Goal: Find specific page/section: Find specific page/section

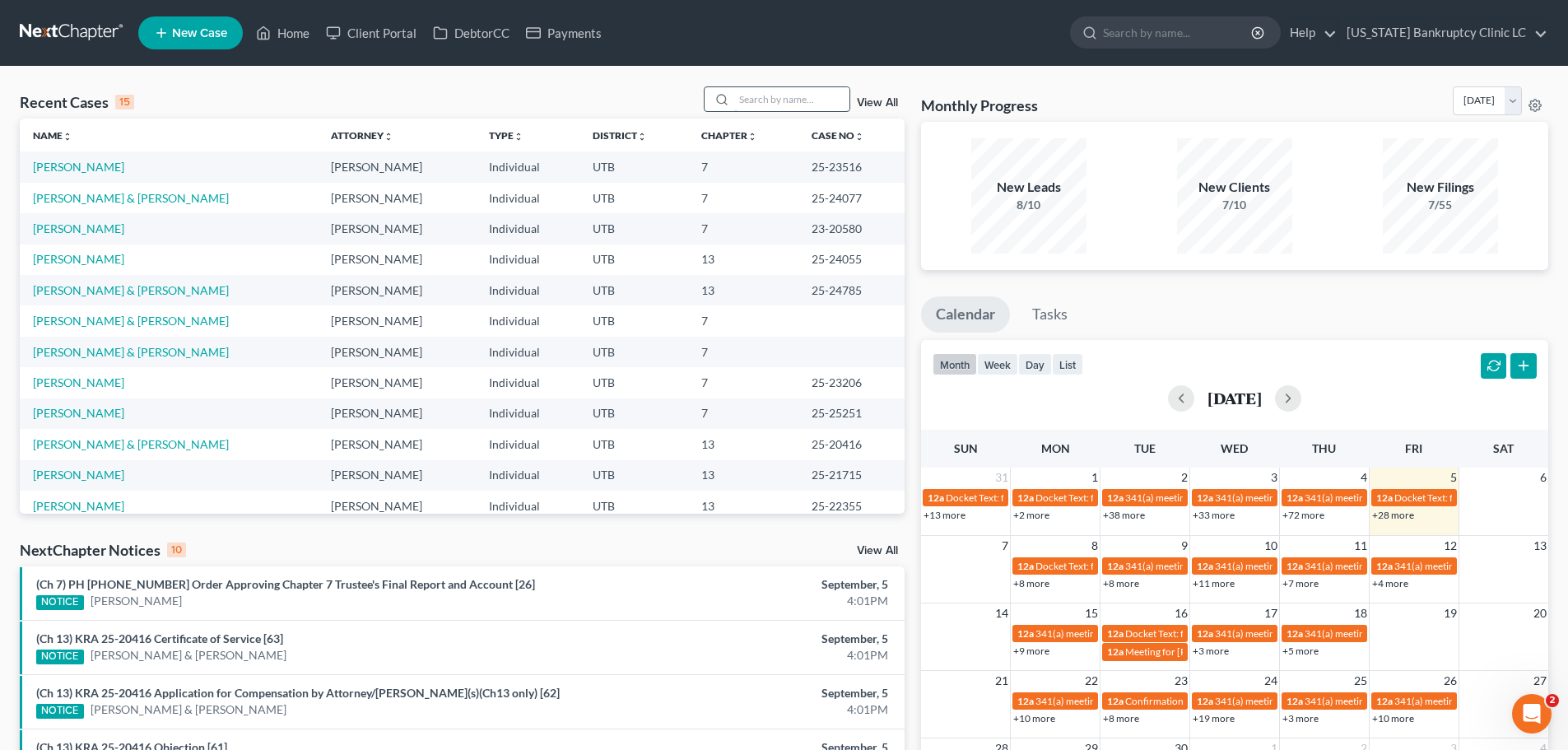
click at [779, 104] on input "search" at bounding box center [792, 99] width 115 height 24
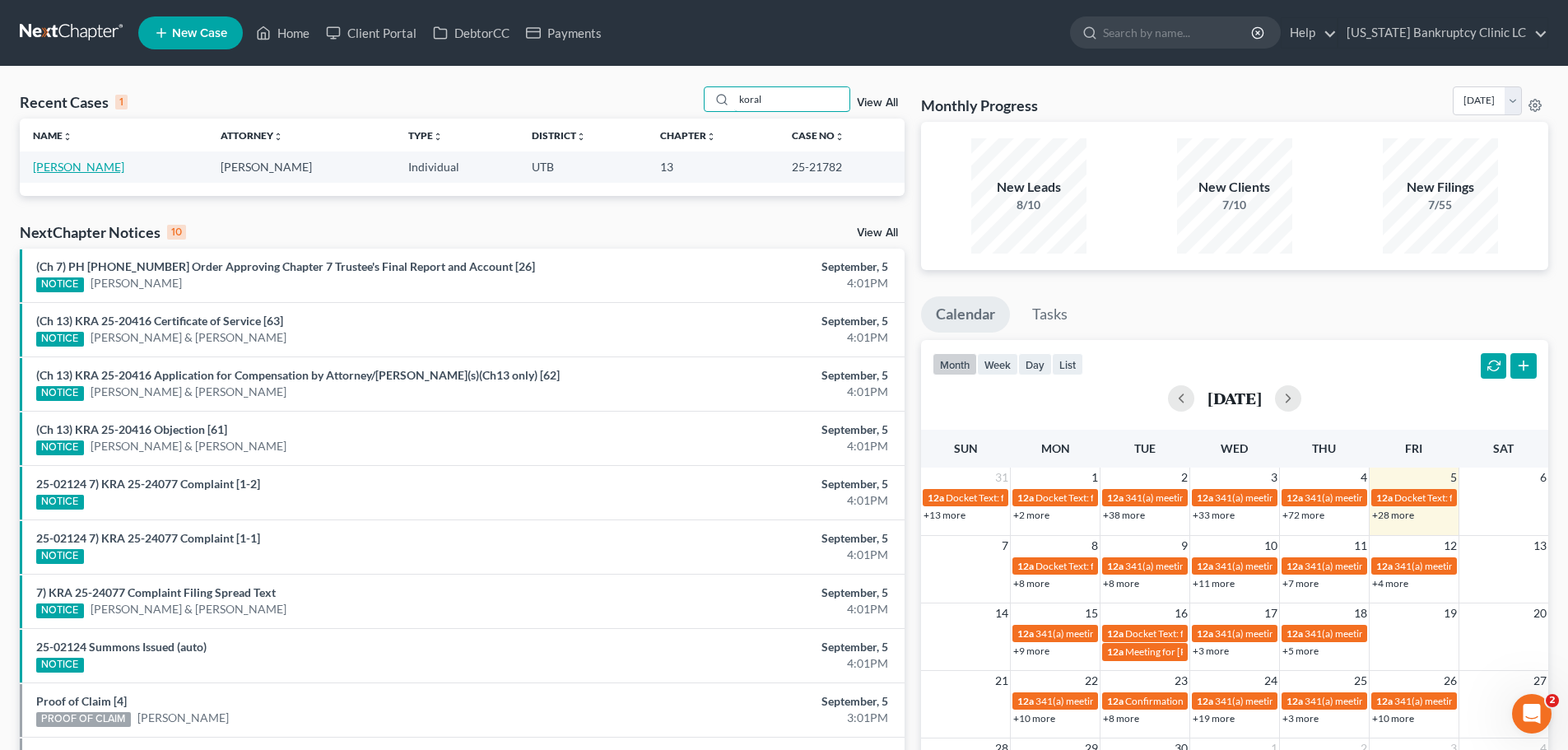
type input "koral"
click at [52, 171] on link "[PERSON_NAME]" at bounding box center [79, 166] width 92 height 14
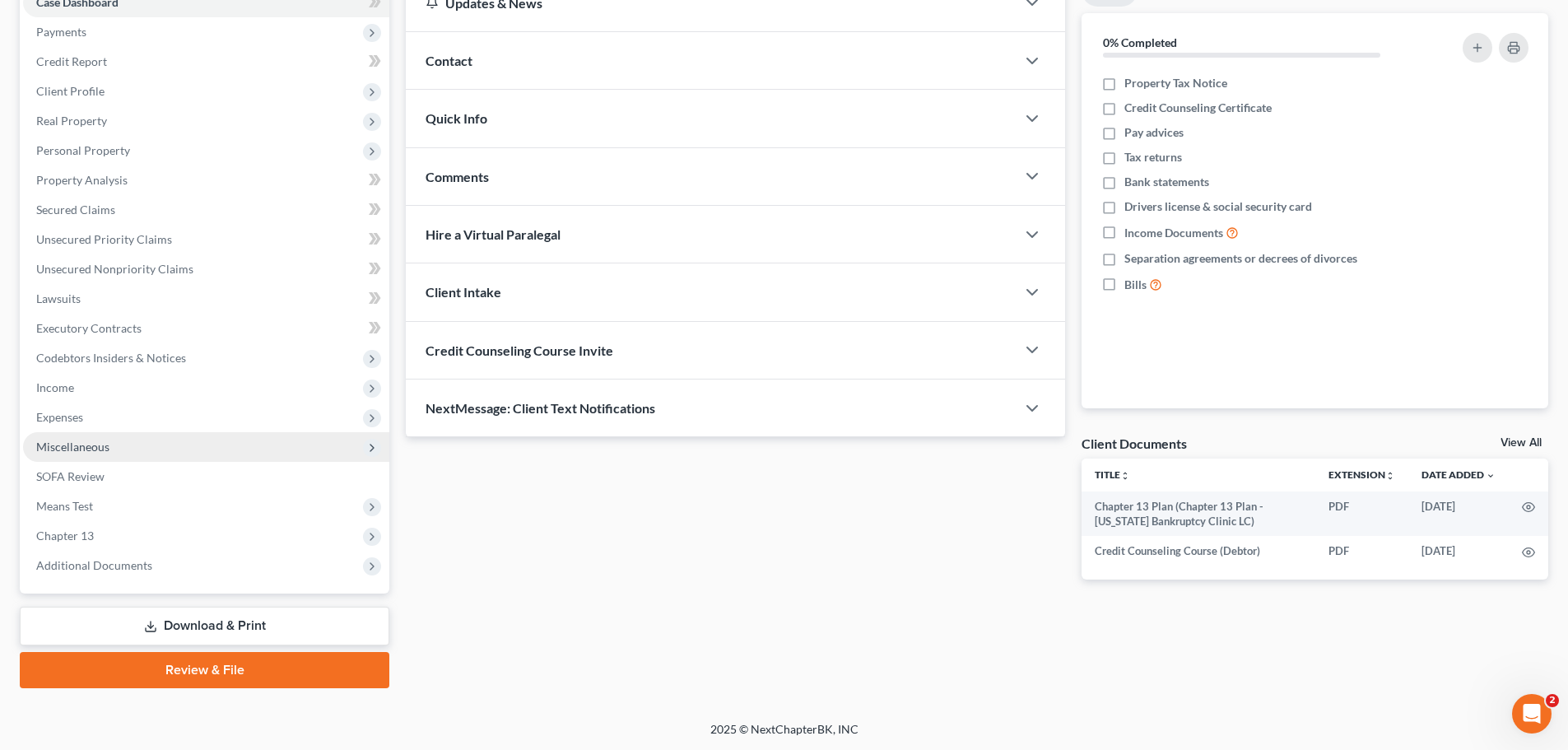
scroll to position [184, 0]
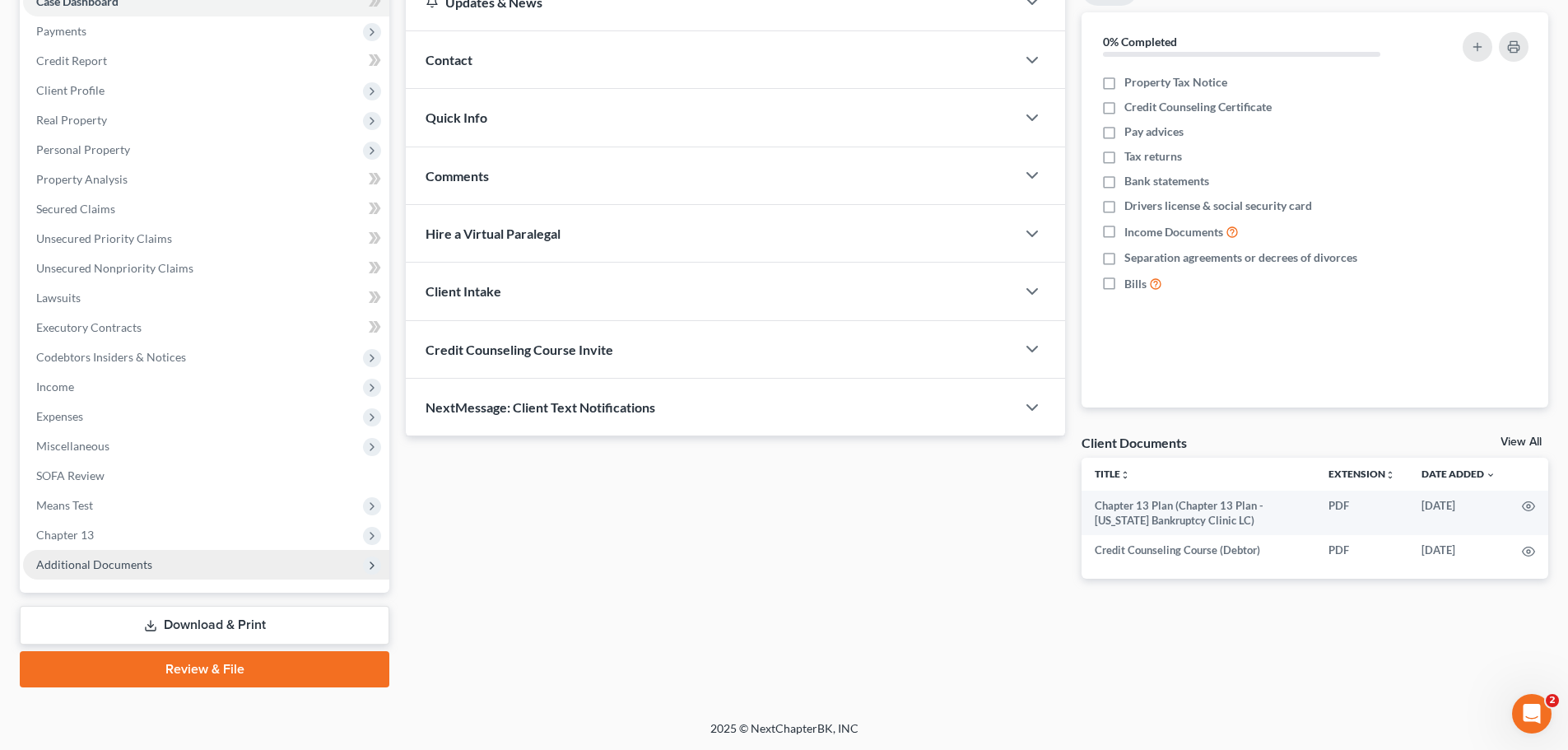
click at [121, 560] on span "Additional Documents" at bounding box center [94, 564] width 116 height 14
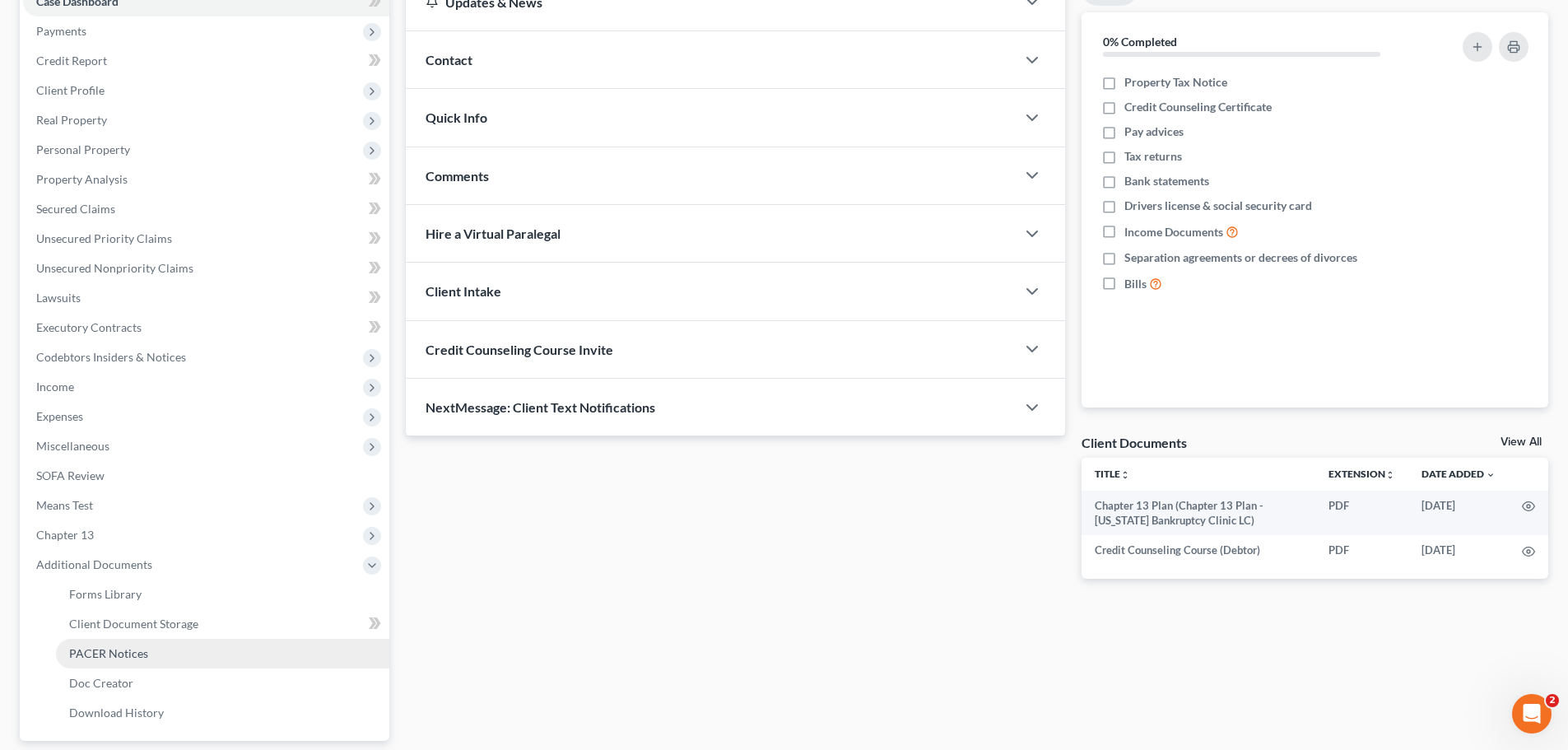
click at [99, 657] on span "PACER Notices" at bounding box center [108, 653] width 79 height 14
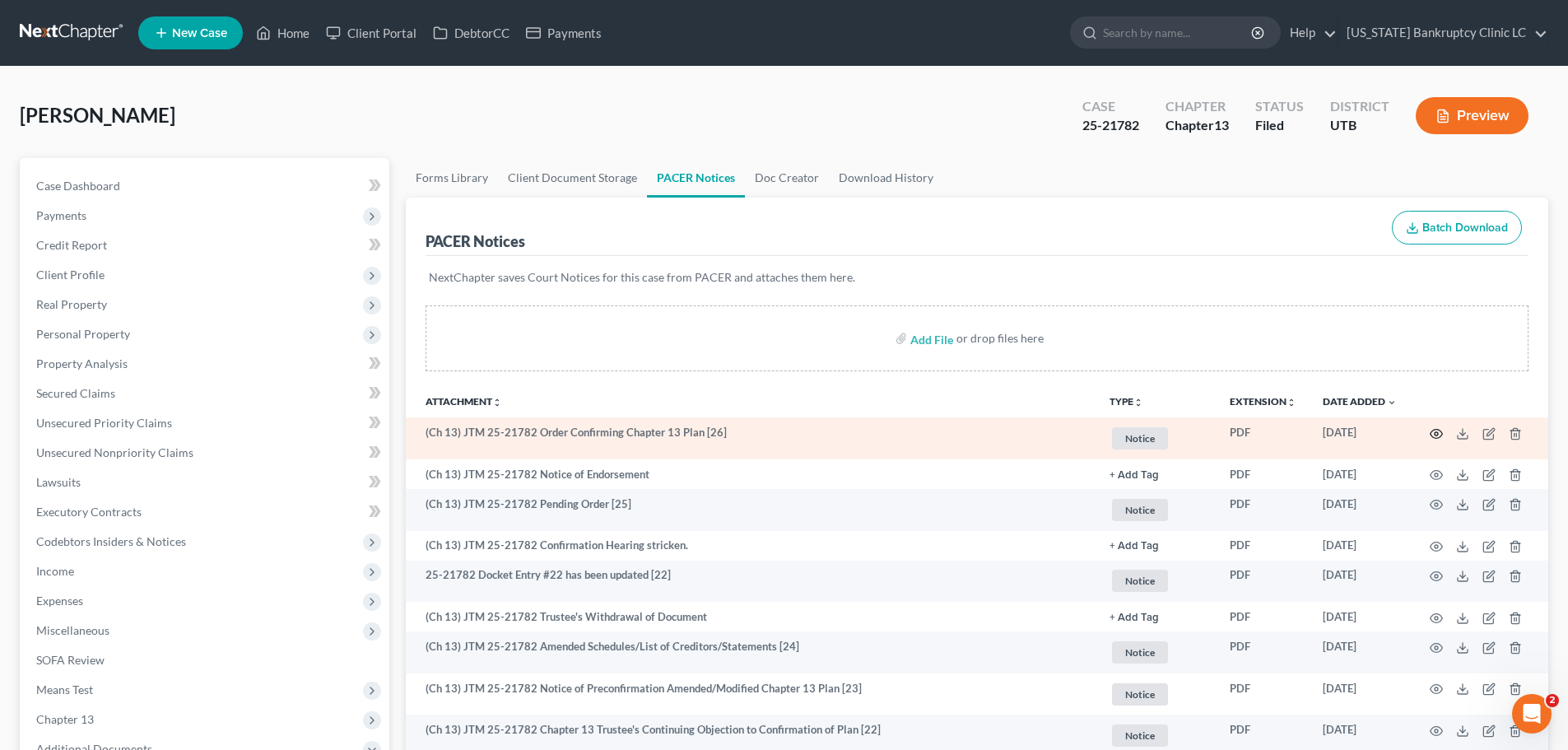
click at [1434, 431] on icon "button" at bounding box center [1436, 434] width 14 height 14
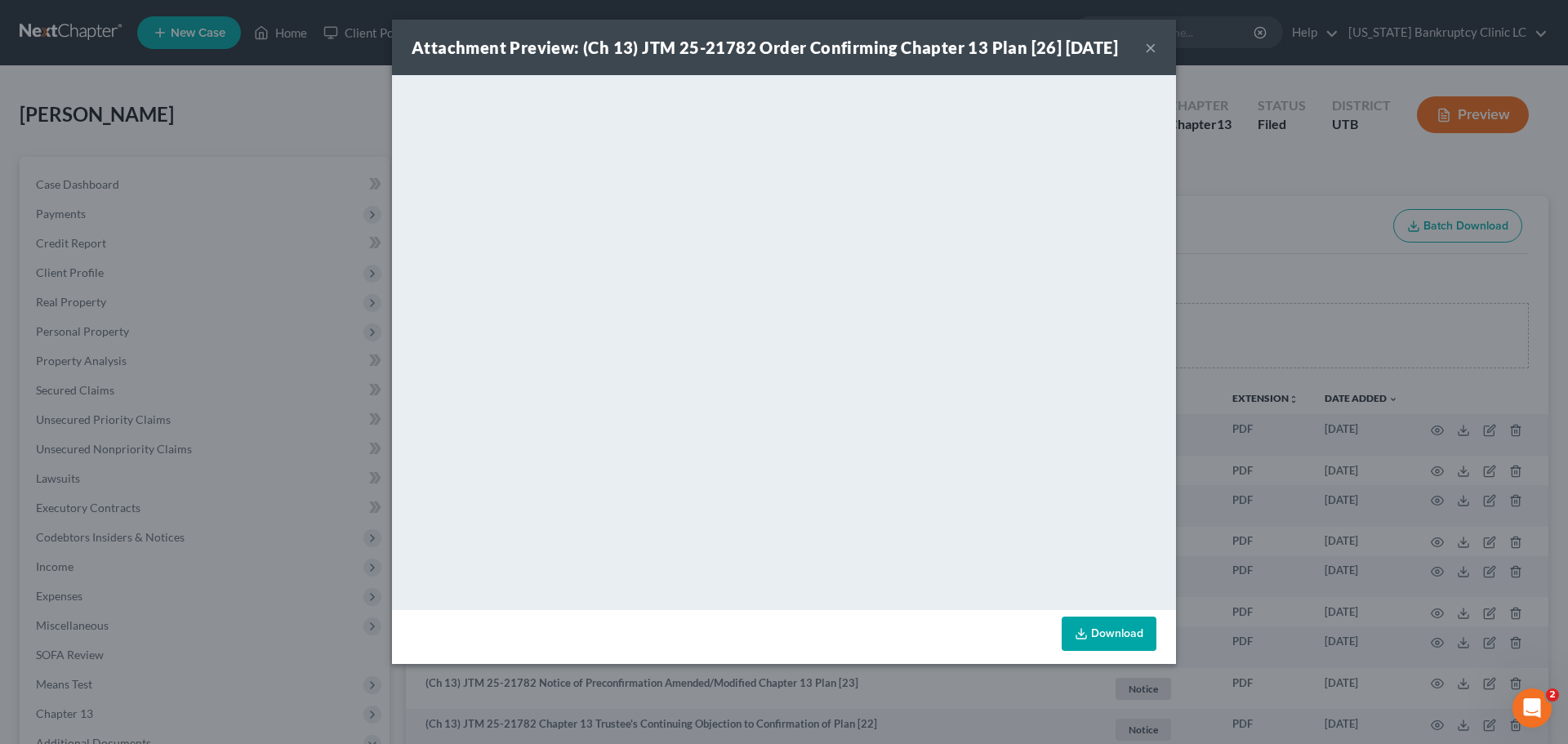
click at [1148, 57] on button "×" at bounding box center [1151, 47] width 12 height 19
